Goal: Check status: Check status

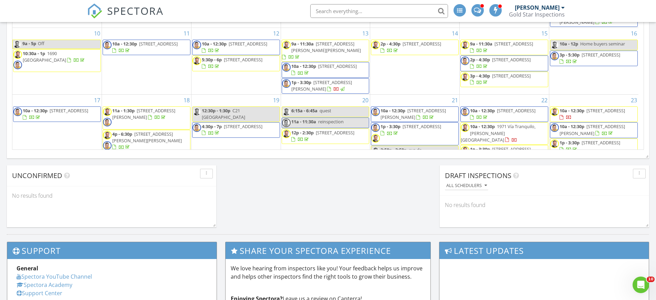
scroll to position [136, 0]
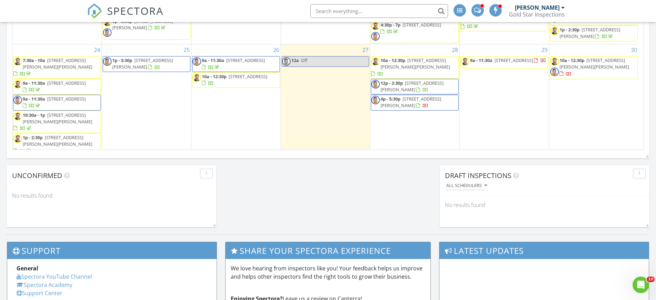
click at [236, 73] on span "[STREET_ADDRESS]" at bounding box center [234, 79] width 65 height 13
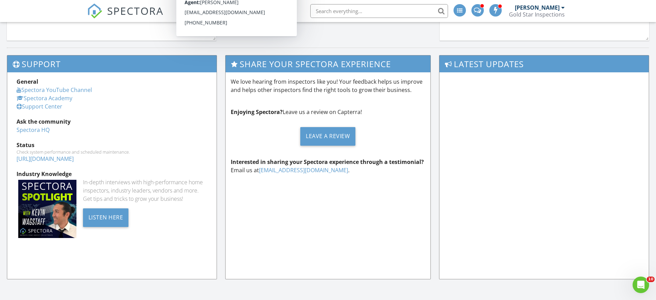
scroll to position [497, 0]
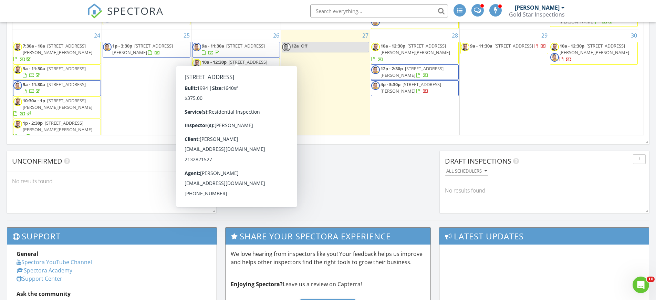
click at [238, 59] on span "[STREET_ADDRESS]" at bounding box center [248, 62] width 39 height 6
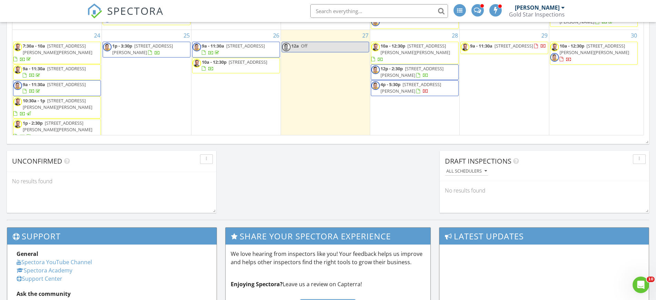
click at [238, 59] on span "[STREET_ADDRESS]" at bounding box center [248, 62] width 39 height 6
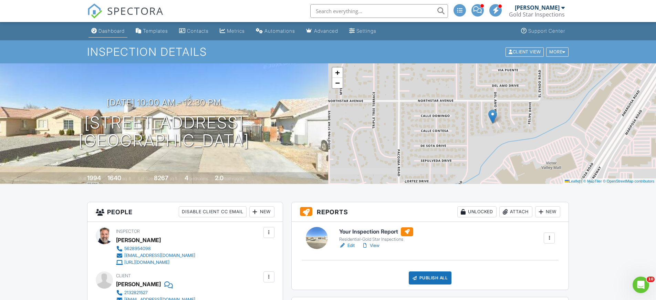
click at [107, 30] on div "Dashboard" at bounding box center [112, 31] width 26 height 6
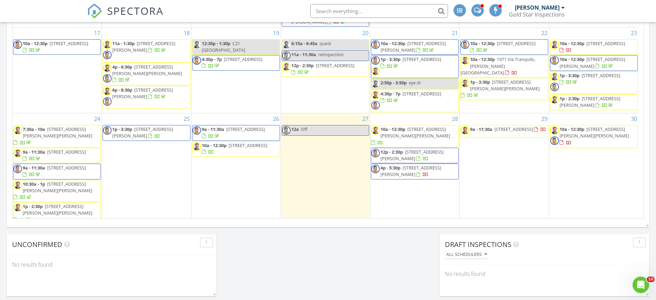
scroll to position [67, 0]
